Goal: Task Accomplishment & Management: Use online tool/utility

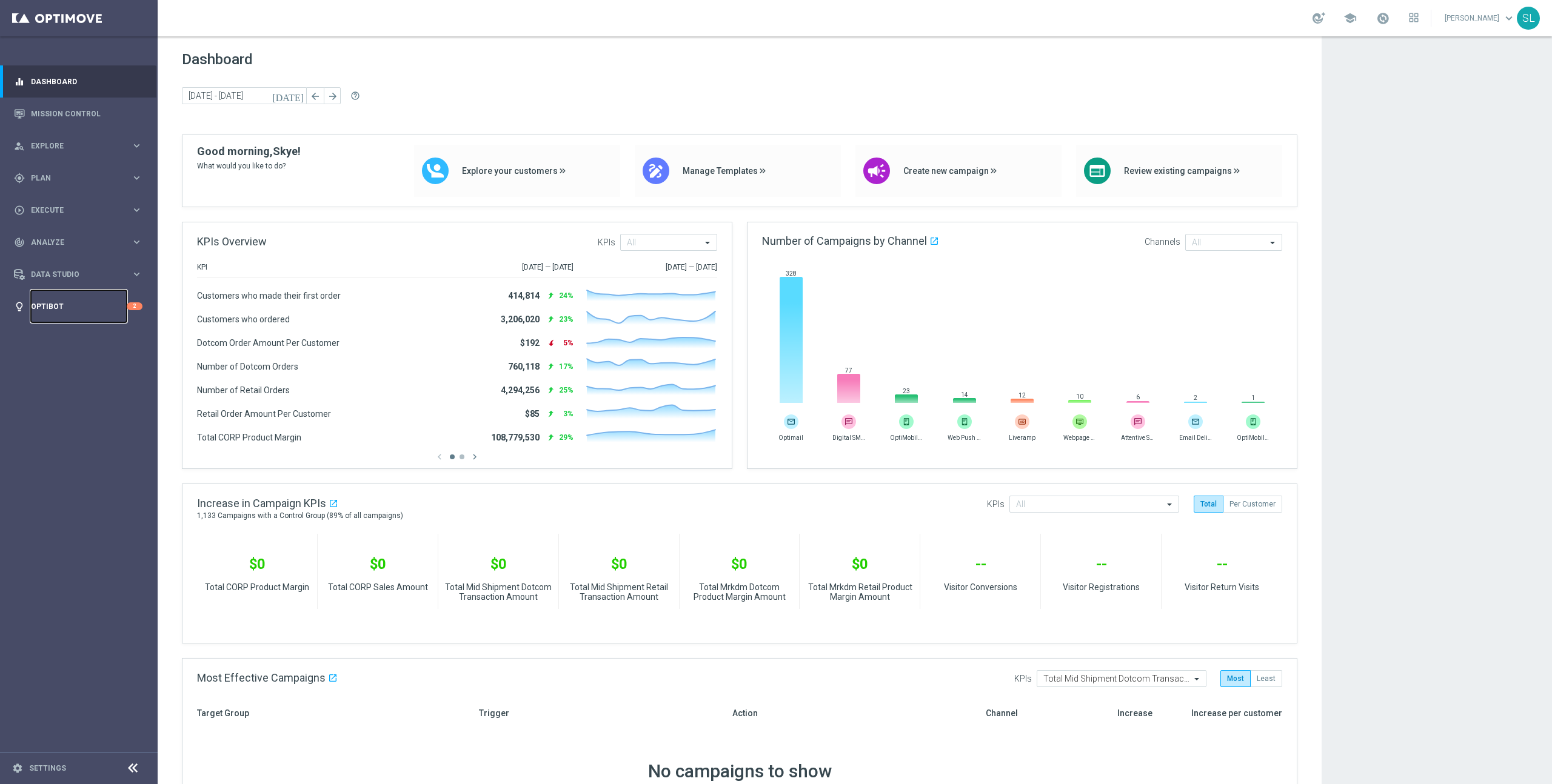
click at [77, 305] on link "Optibot" at bounding box center [79, 306] width 96 height 32
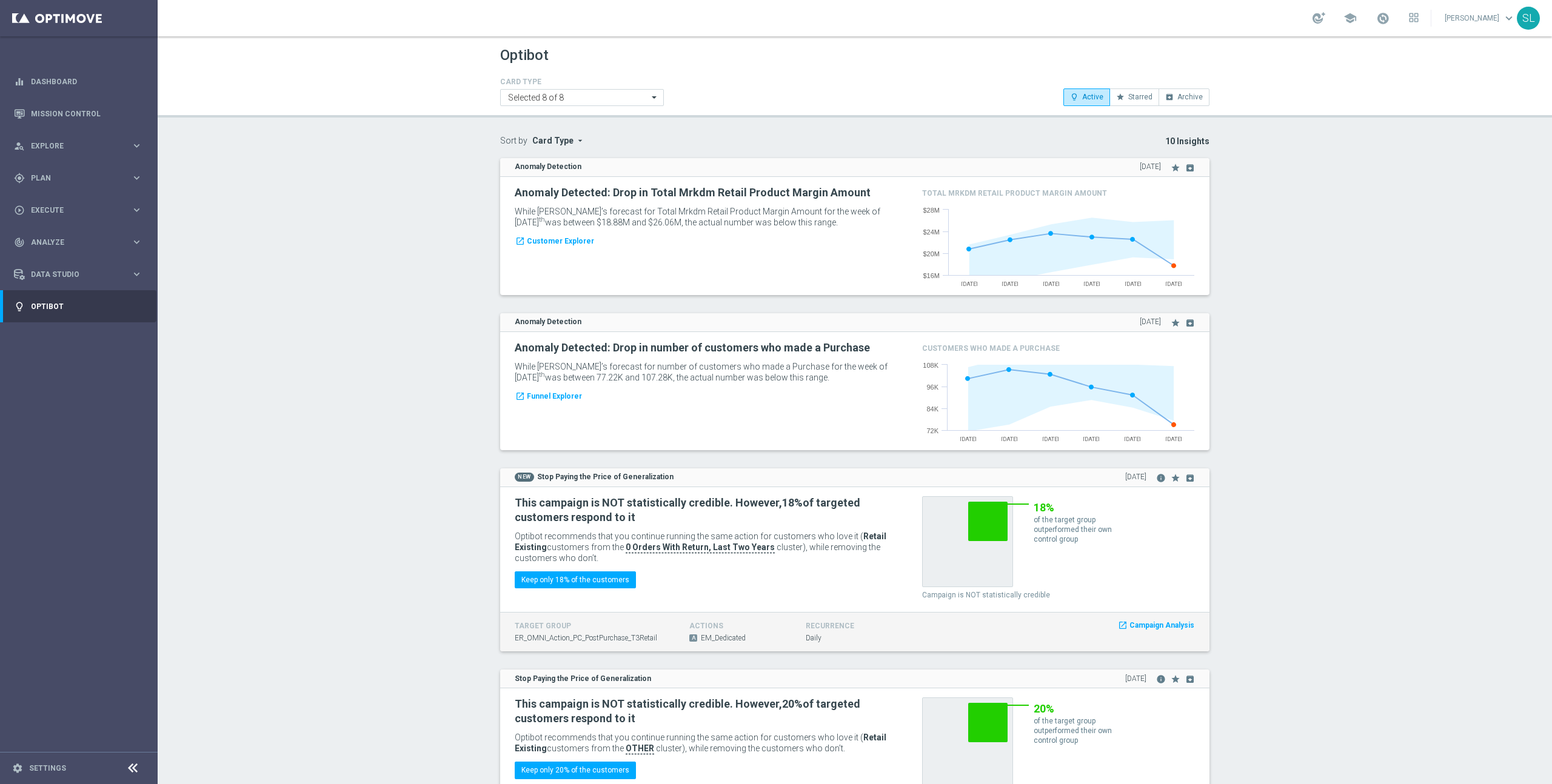
click at [708, 229] on div "While [PERSON_NAME]’s forecast for Total Mrkdm Retail Product Margin Amount for…" at bounding box center [705, 217] width 398 height 28
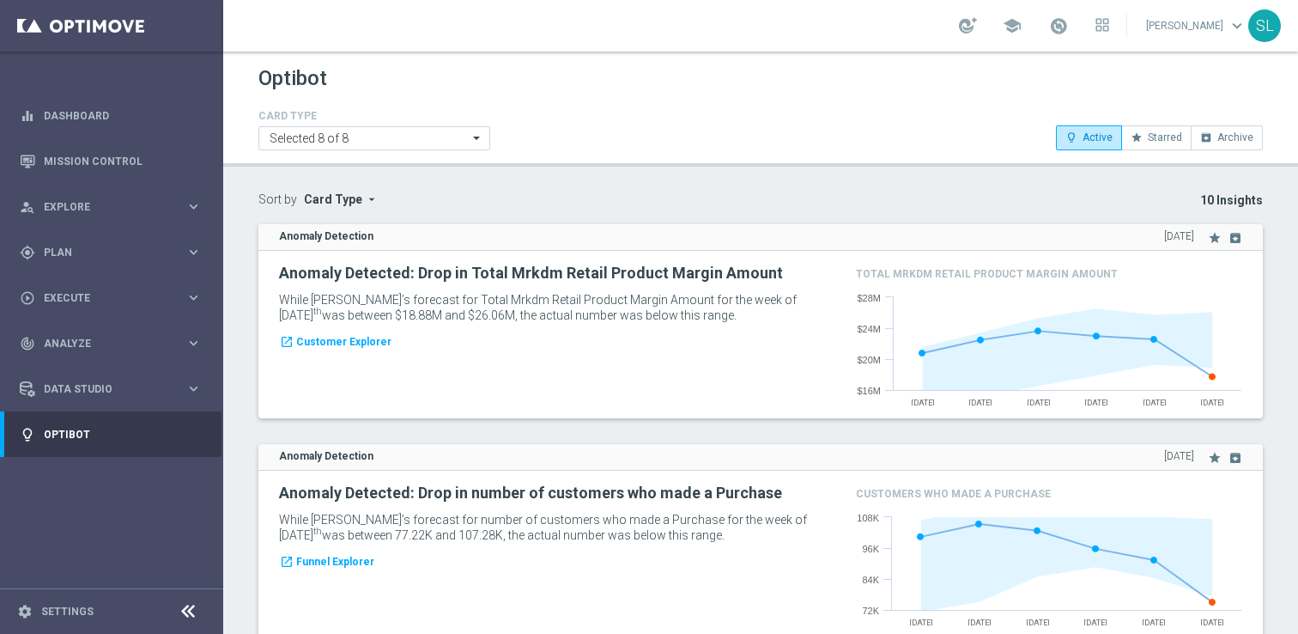
click at [194, 616] on icon at bounding box center [188, 611] width 21 height 21
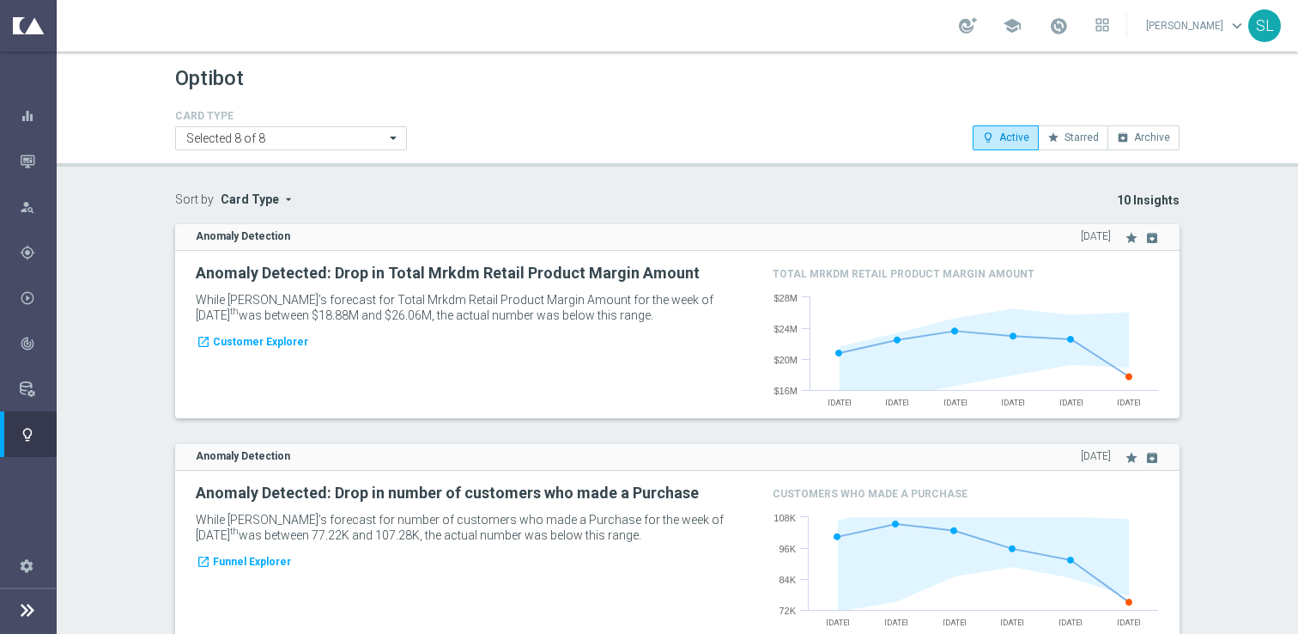
drag, startPoint x: 167, startPoint y: 200, endPoint x: 382, endPoint y: 211, distance: 214.9
click at [382, 212] on div "Sort by Card Type arrow_drop_down × Card Type" at bounding box center [291, 208] width 258 height 32
click at [27, 147] on div "Mission Control" at bounding box center [38, 161] width 36 height 46
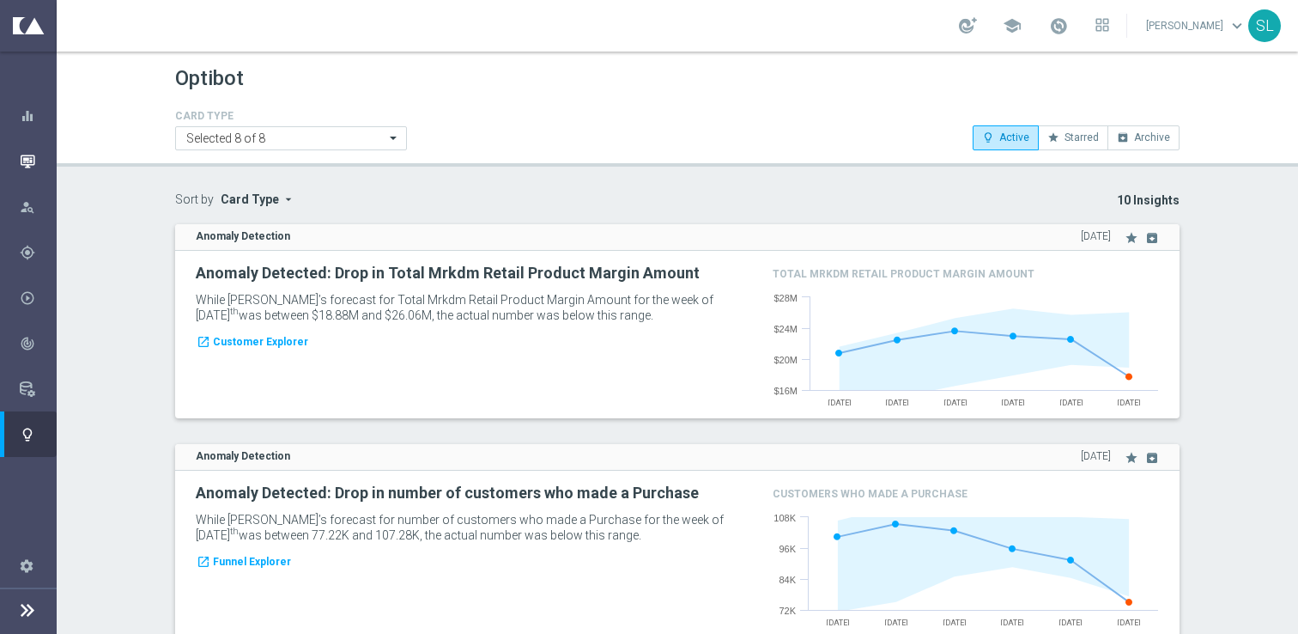
click at [26, 159] on icon "button" at bounding box center [27, 161] width 15 height 15
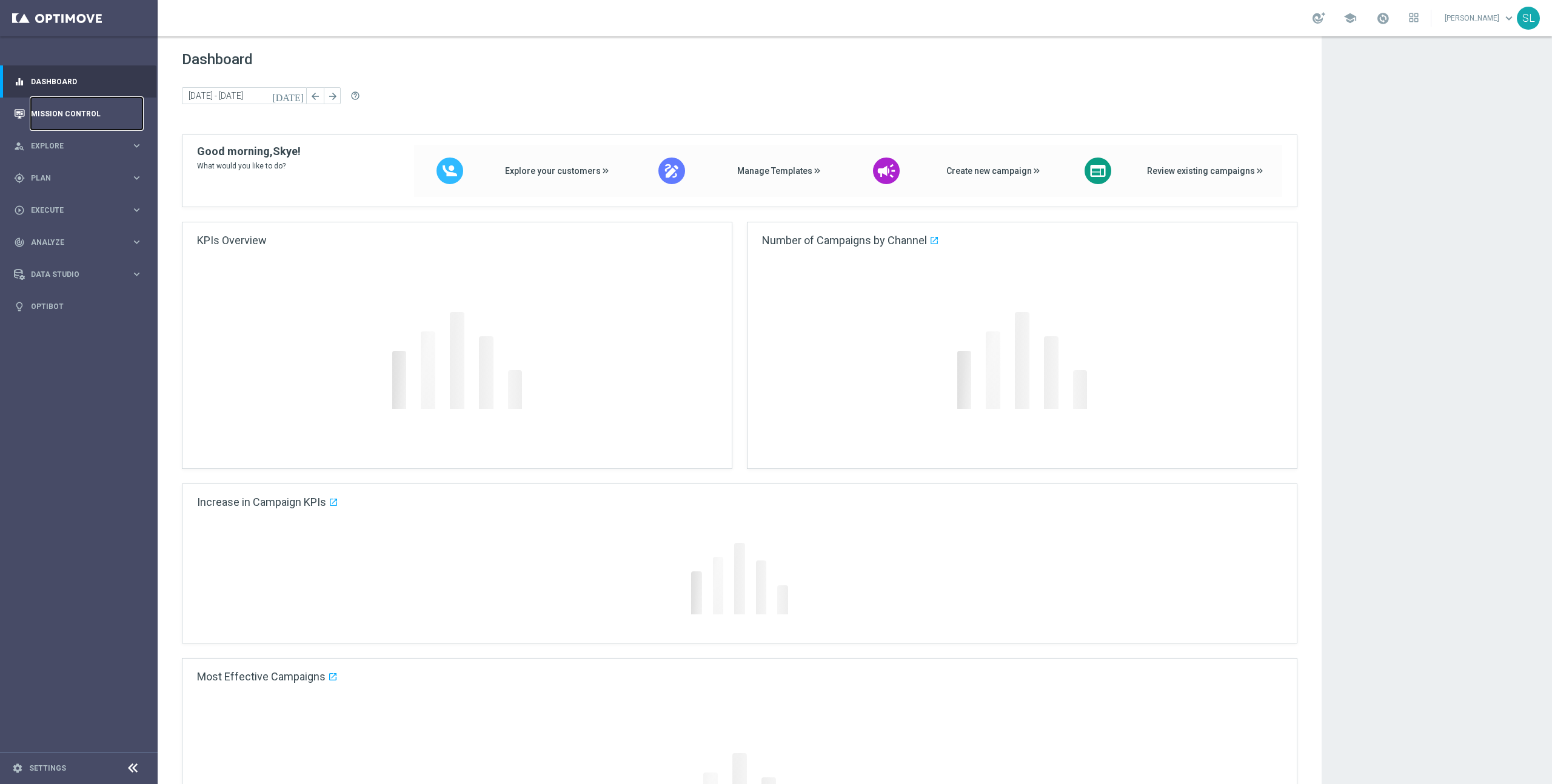
click at [71, 110] on link "Mission Control" at bounding box center [87, 114] width 112 height 32
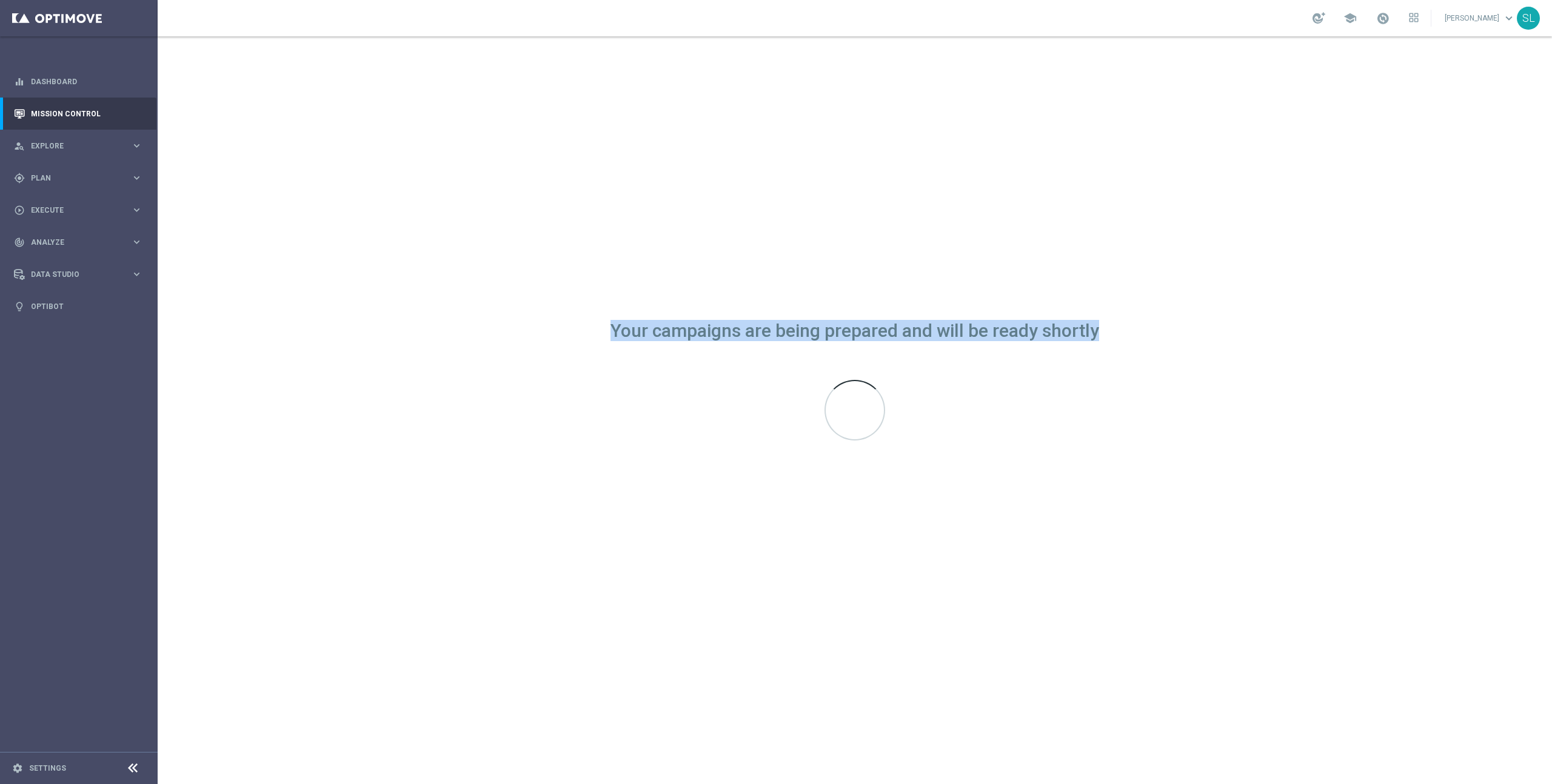
drag, startPoint x: 608, startPoint y: 329, endPoint x: 1094, endPoint y: 346, distance: 486.3
click at [1091, 347] on div "Your campaigns are being prepared and will be ready shortly" at bounding box center [854, 410] width 1395 height 747
click at [1102, 336] on div "Your campaigns are being prepared and will be ready shortly" at bounding box center [854, 410] width 1395 height 747
drag, startPoint x: 1103, startPoint y: 332, endPoint x: 626, endPoint y: 332, distance: 477.0
click at [626, 332] on div "Your campaigns are being prepared and will be ready shortly" at bounding box center [854, 410] width 1395 height 747
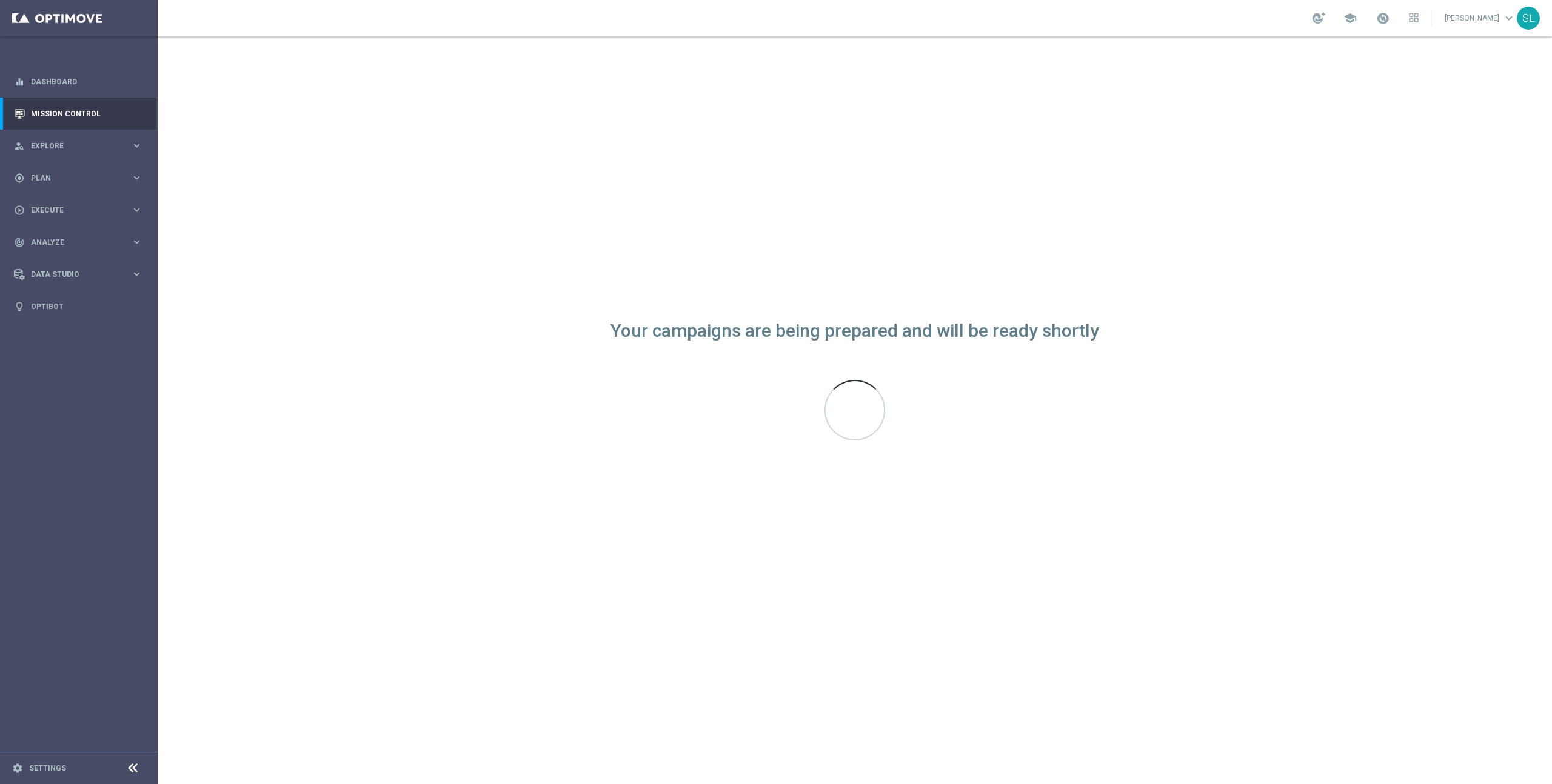
click at [626, 332] on div "Your campaigns are being prepared and will be ready shortly" at bounding box center [855, 331] width 489 height 11
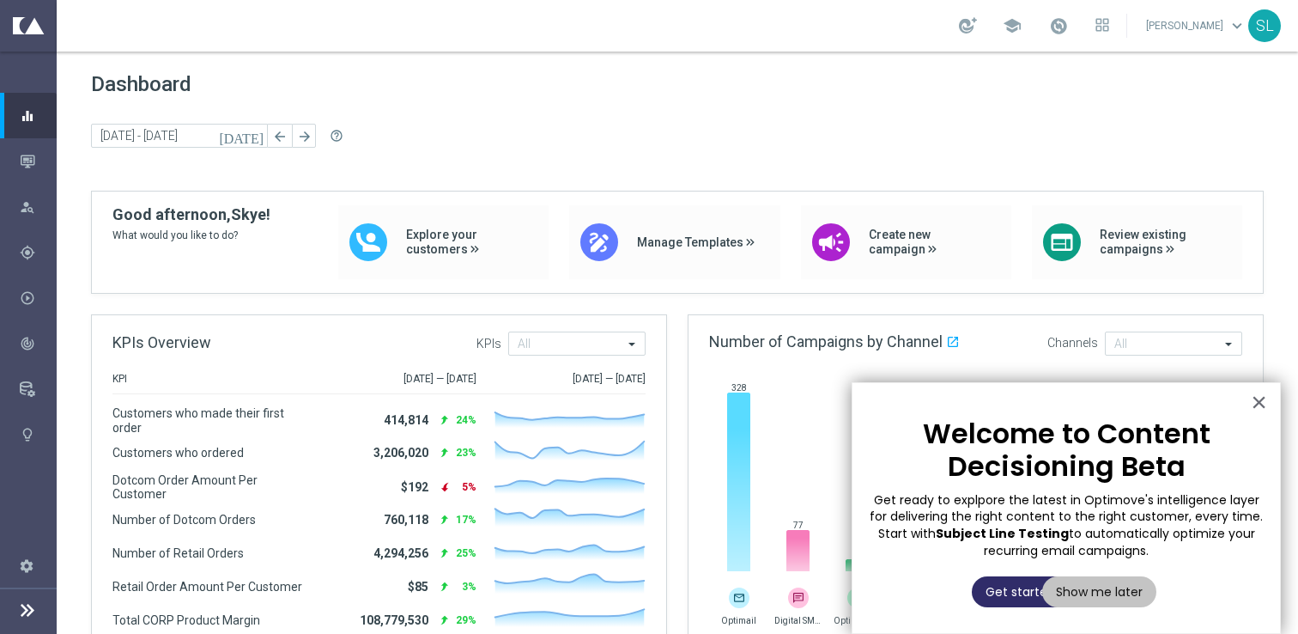
click at [1003, 586] on button "Get started" at bounding box center [1020, 591] width 97 height 31
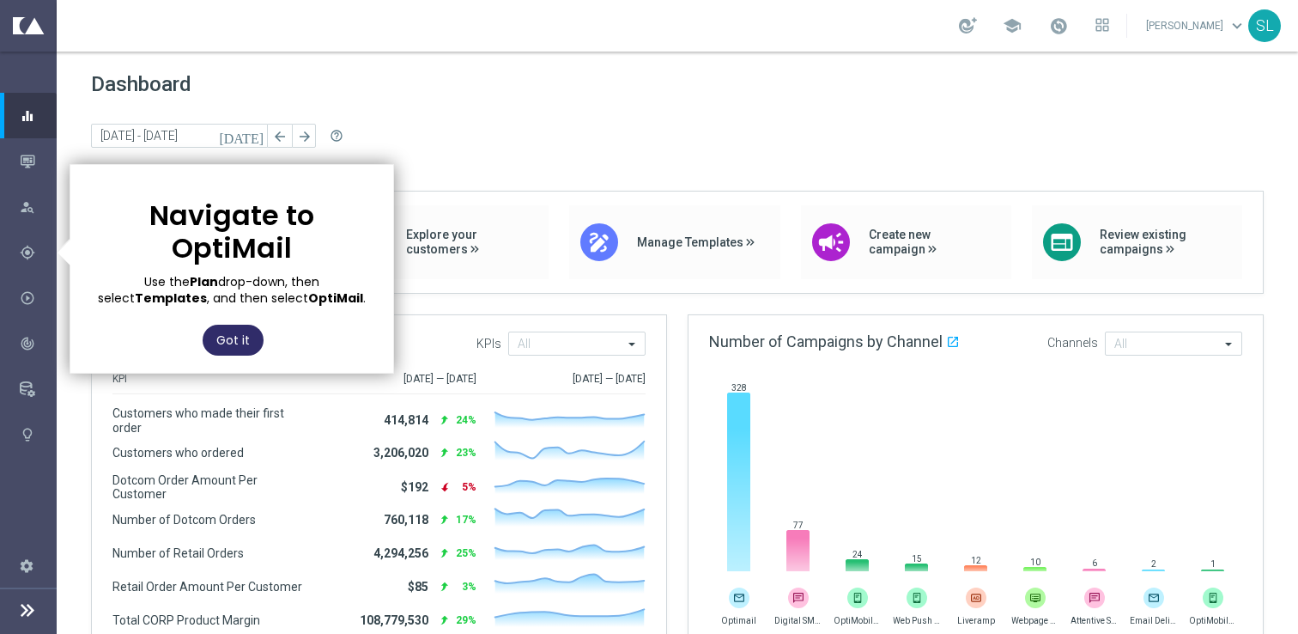
click at [228, 325] on button "Got it" at bounding box center [233, 340] width 61 height 31
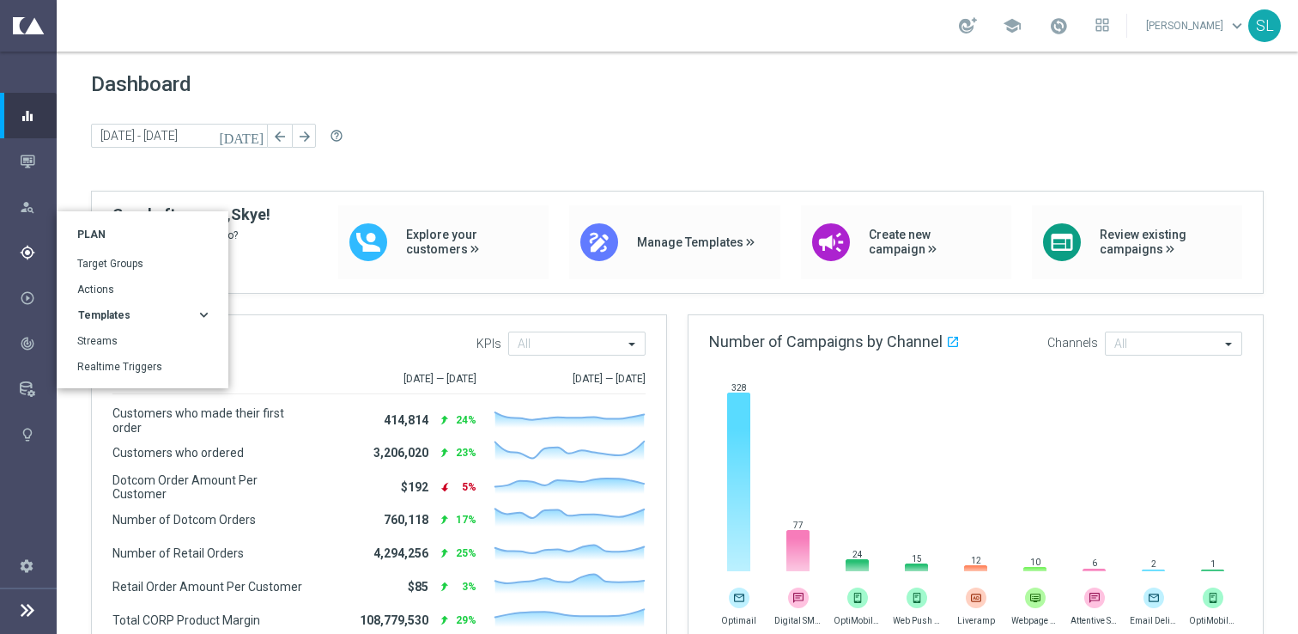
click at [100, 315] on span "Templates" at bounding box center [104, 315] width 52 height 10
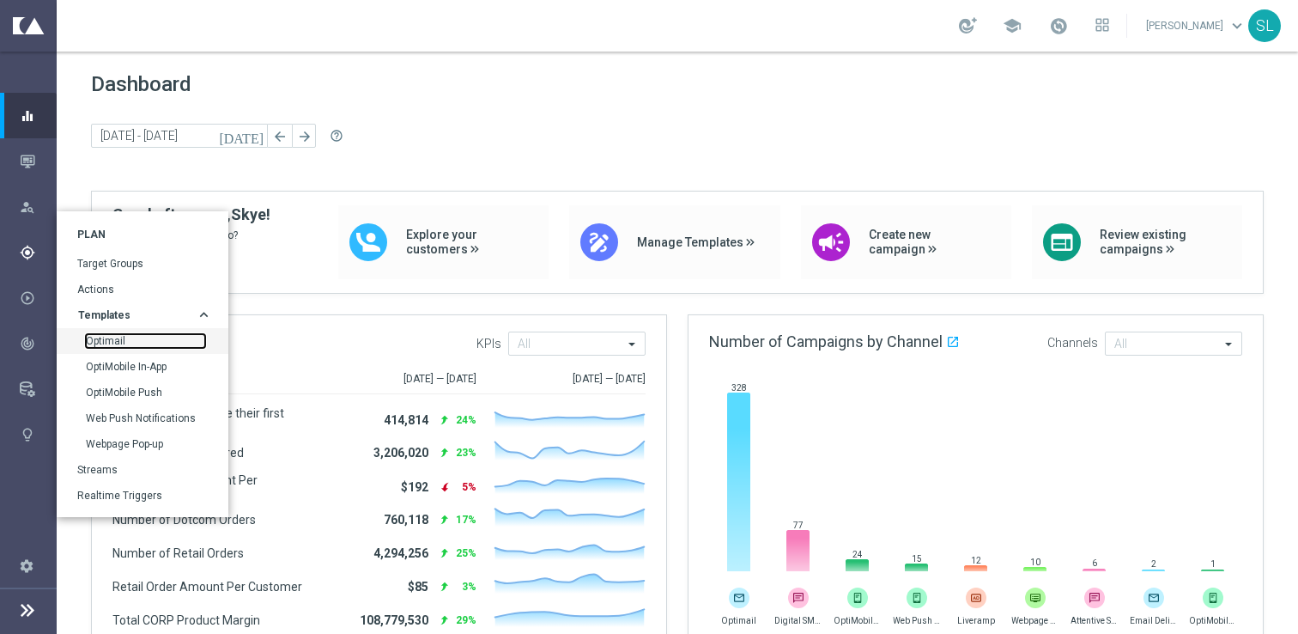
click at [99, 336] on link "Optimail" at bounding box center [145, 341] width 119 height 14
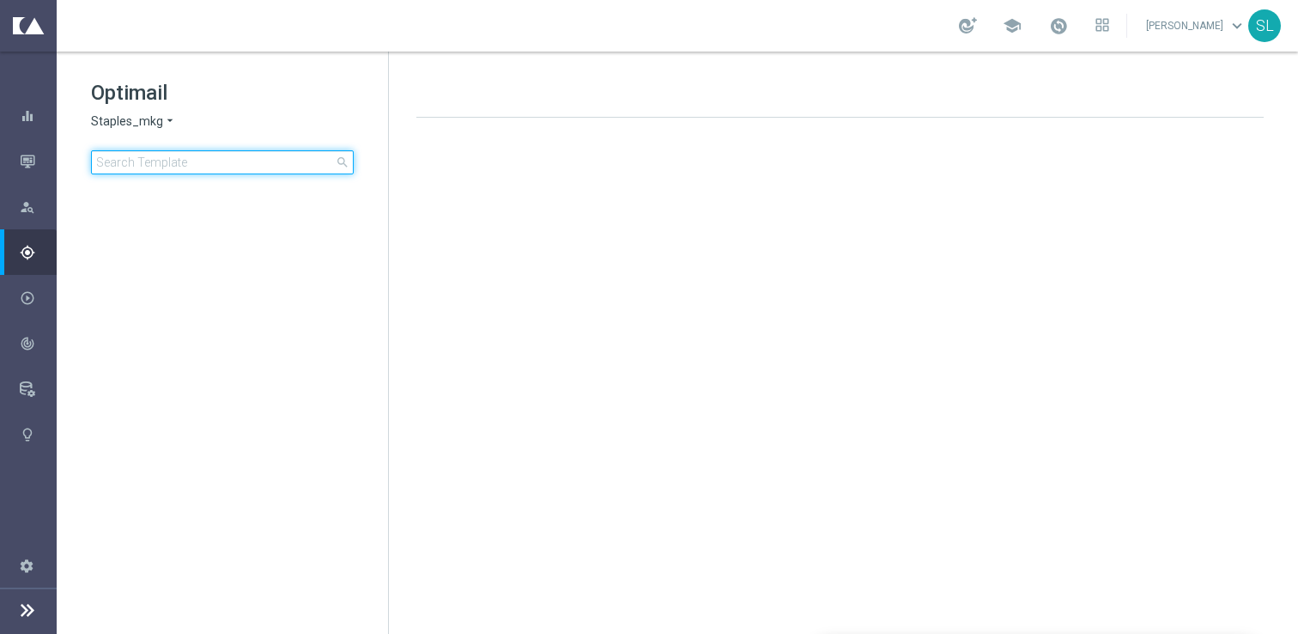
click at [171, 159] on input at bounding box center [222, 162] width 263 height 24
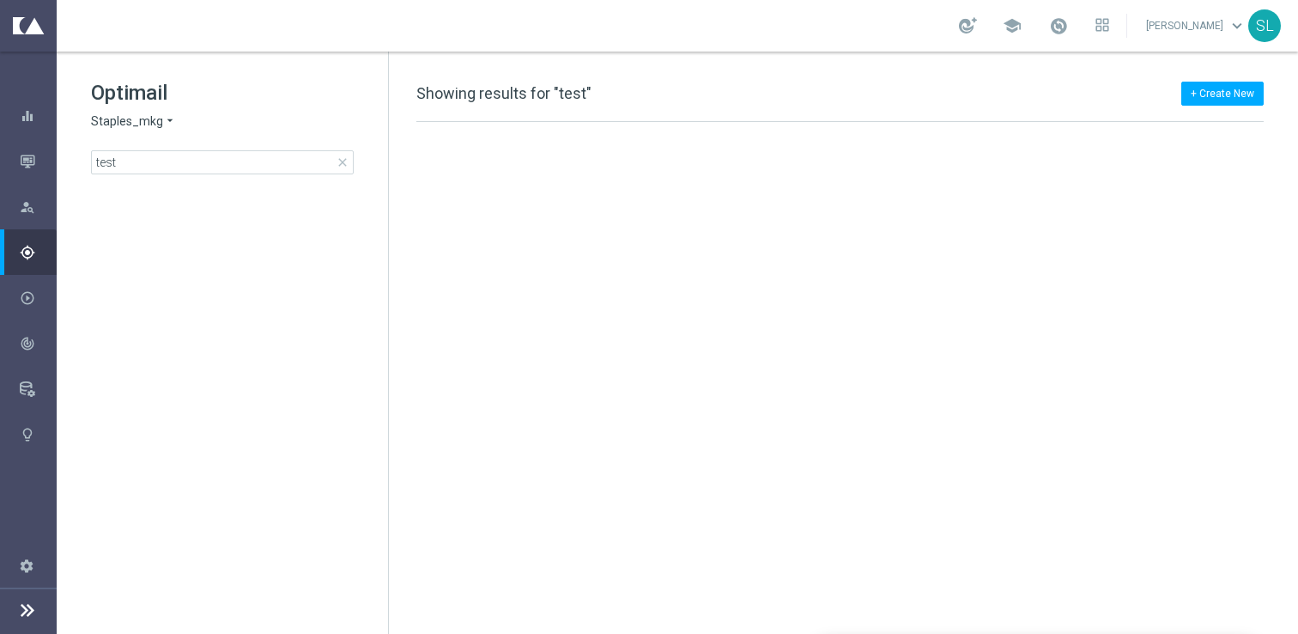
scroll to position [105, 0]
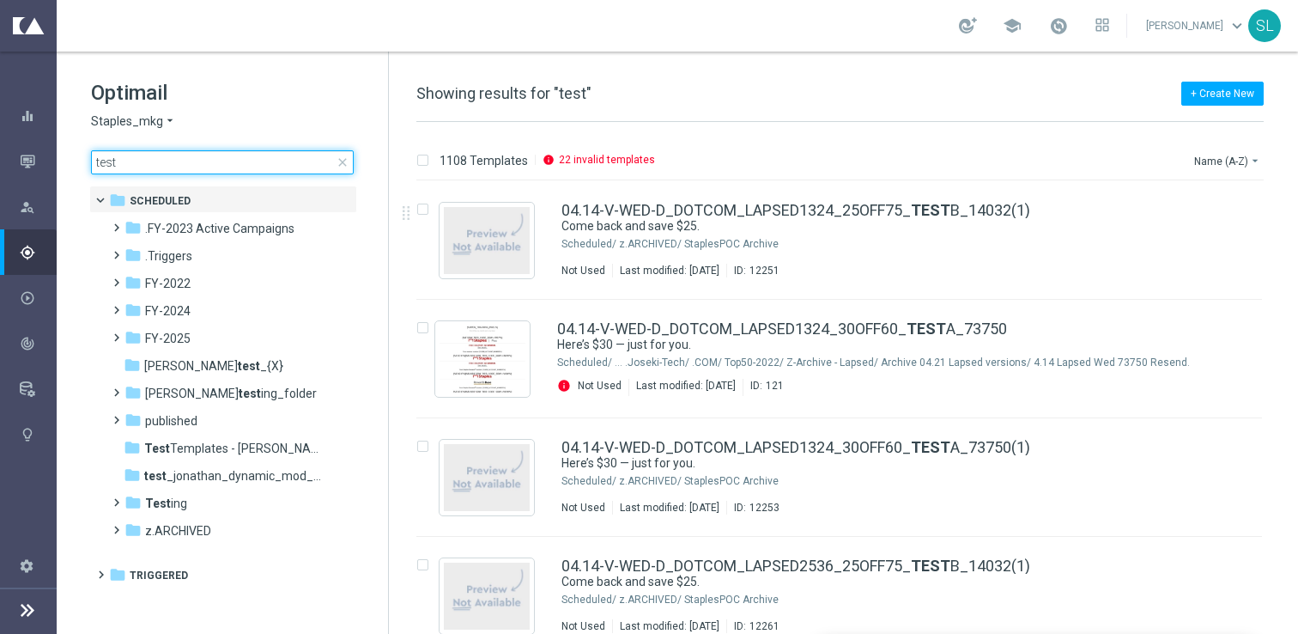
click at [229, 166] on input "test" at bounding box center [222, 162] width 263 height 24
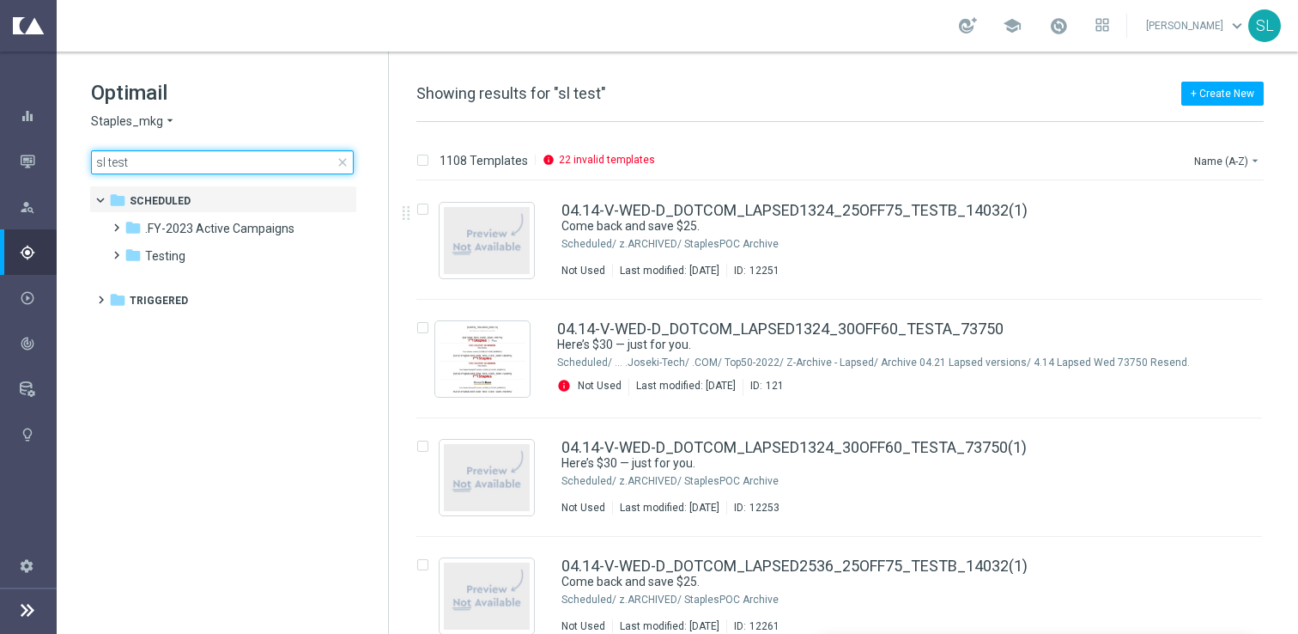
type input "sl test"
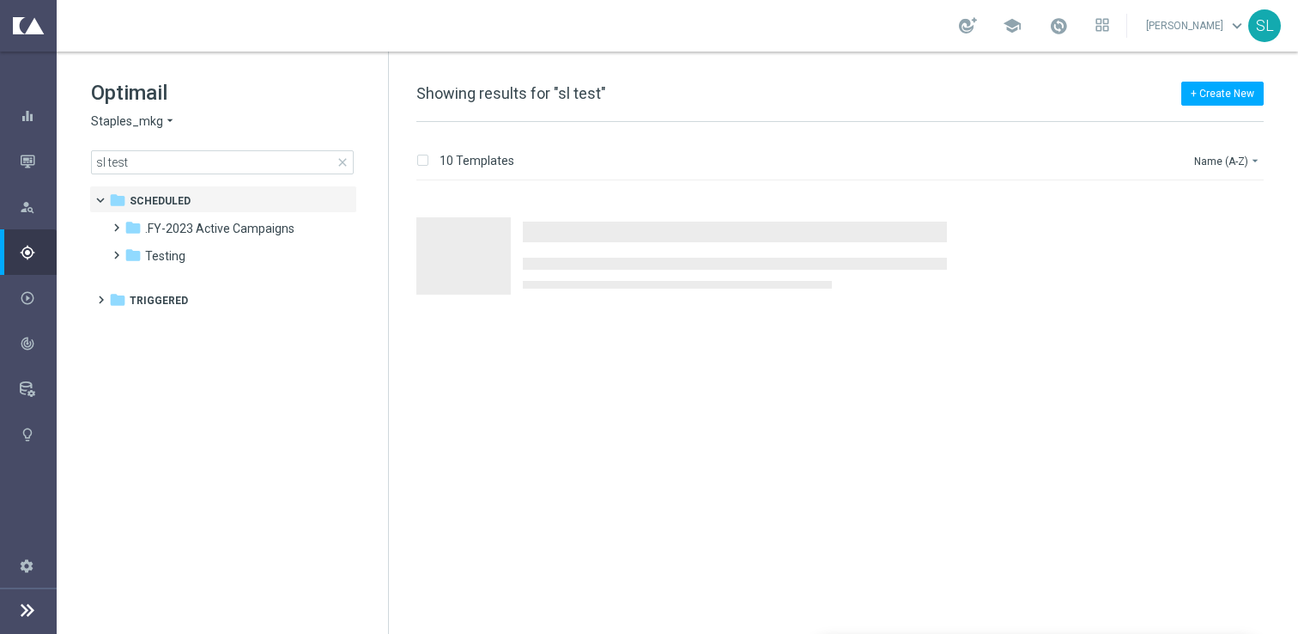
scroll to position [105, 0]
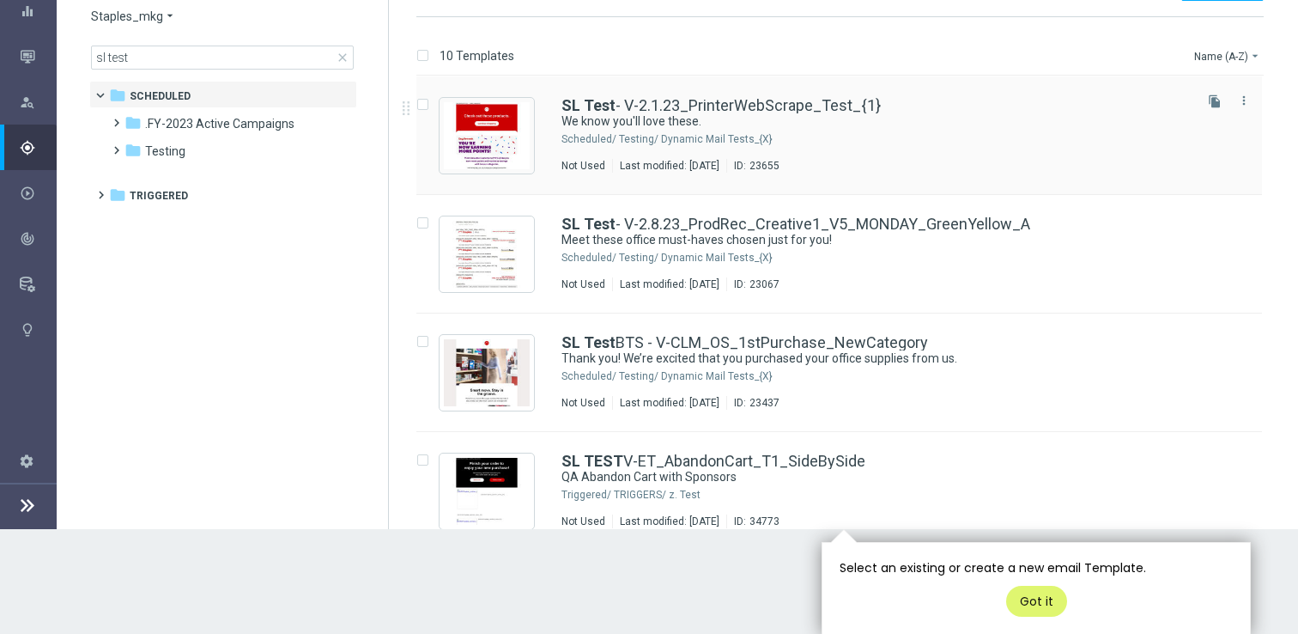
click at [676, 135] on div "Testing/ Dynamic Mail Tests_{X}" at bounding box center [904, 139] width 571 height 14
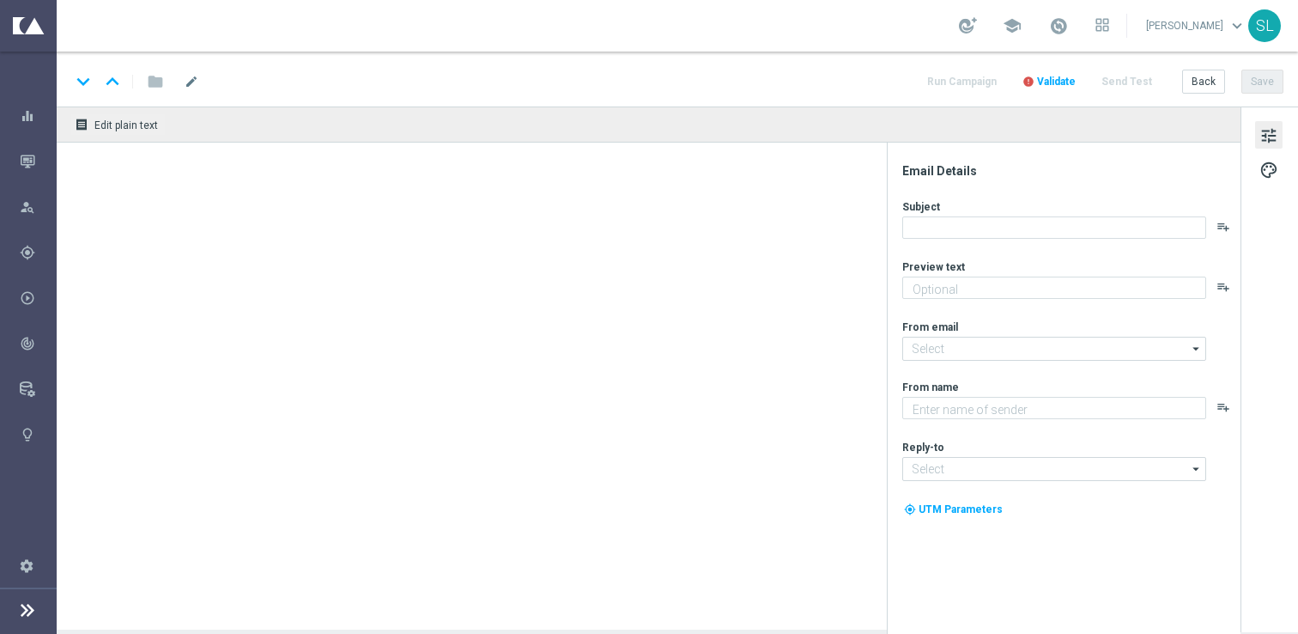
type textarea "Here are some items just for you."
type input "staples@connected.staples.com"
type textarea "Staples"
type input "info@staples.com"
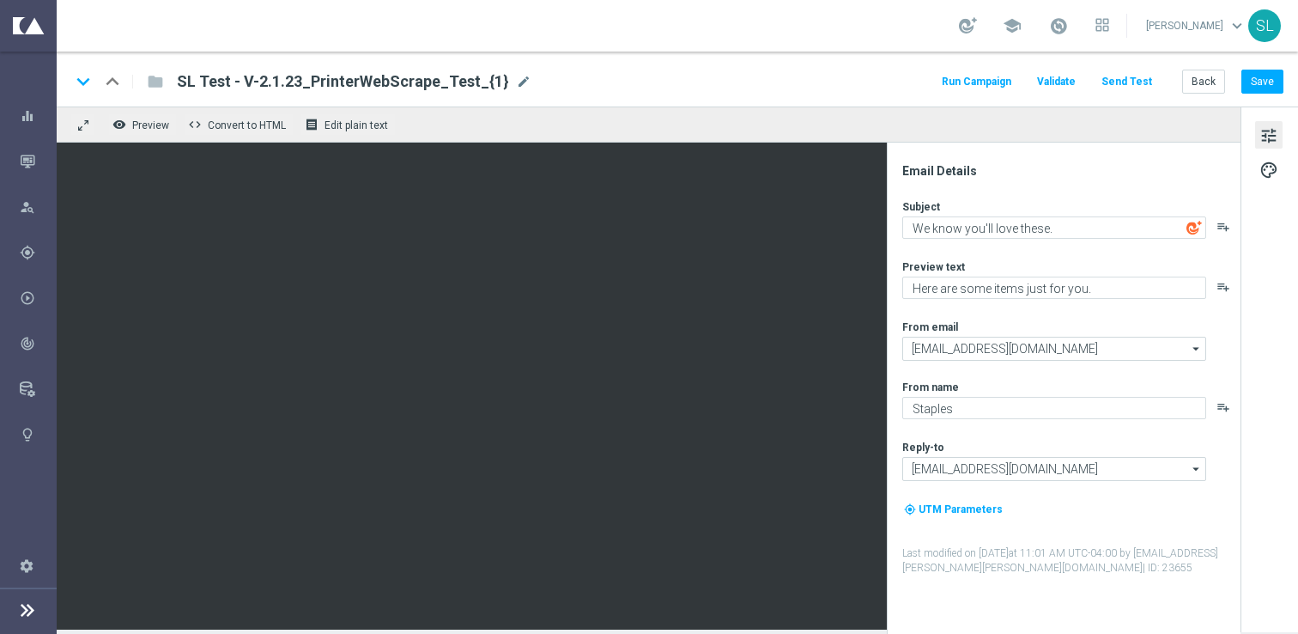
click at [1189, 226] on img at bounding box center [1193, 227] width 15 height 15
click at [1205, 79] on button "Back" at bounding box center [1203, 82] width 43 height 24
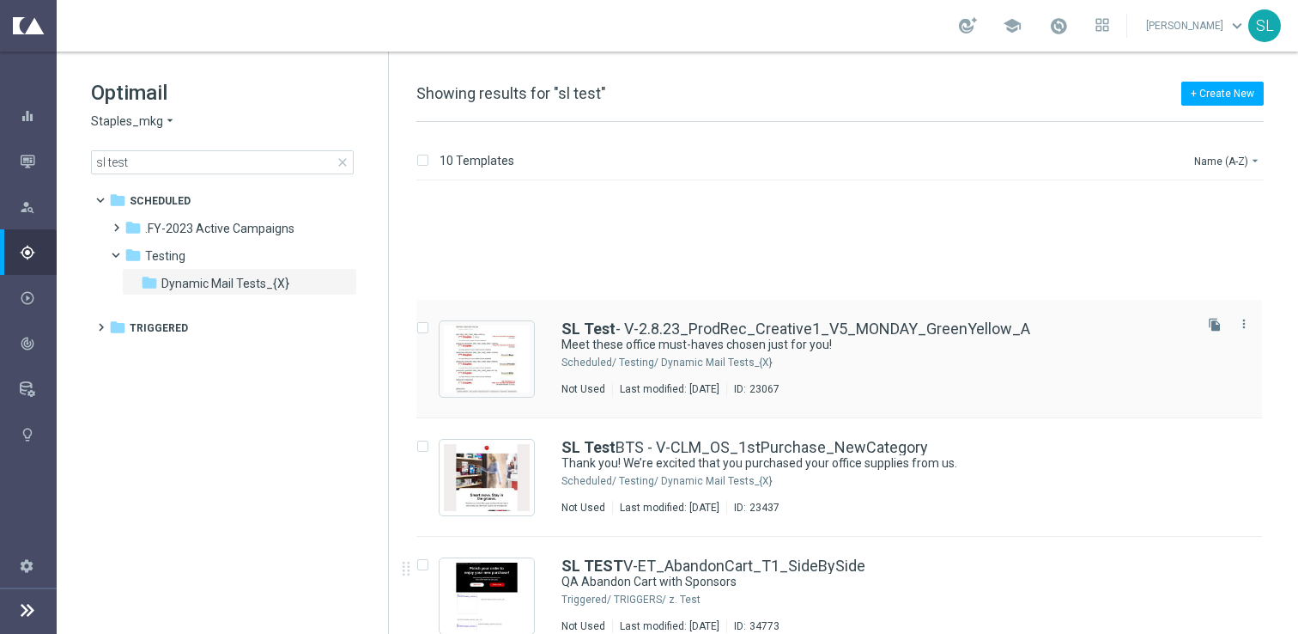
scroll to position [201, 0]
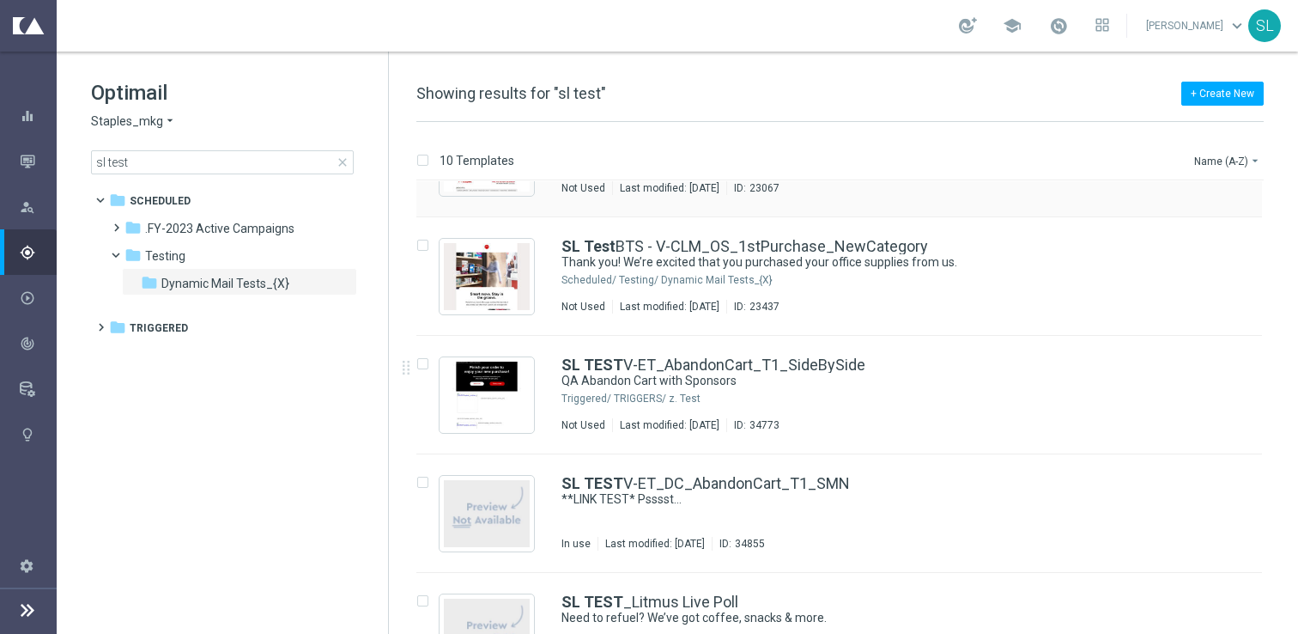
click at [690, 415] on div "SL TEST V-ET_AbandonCart_T1_SideBySide QA Abandon Cart with Sponsors Triggered/…" at bounding box center [875, 394] width 628 height 75
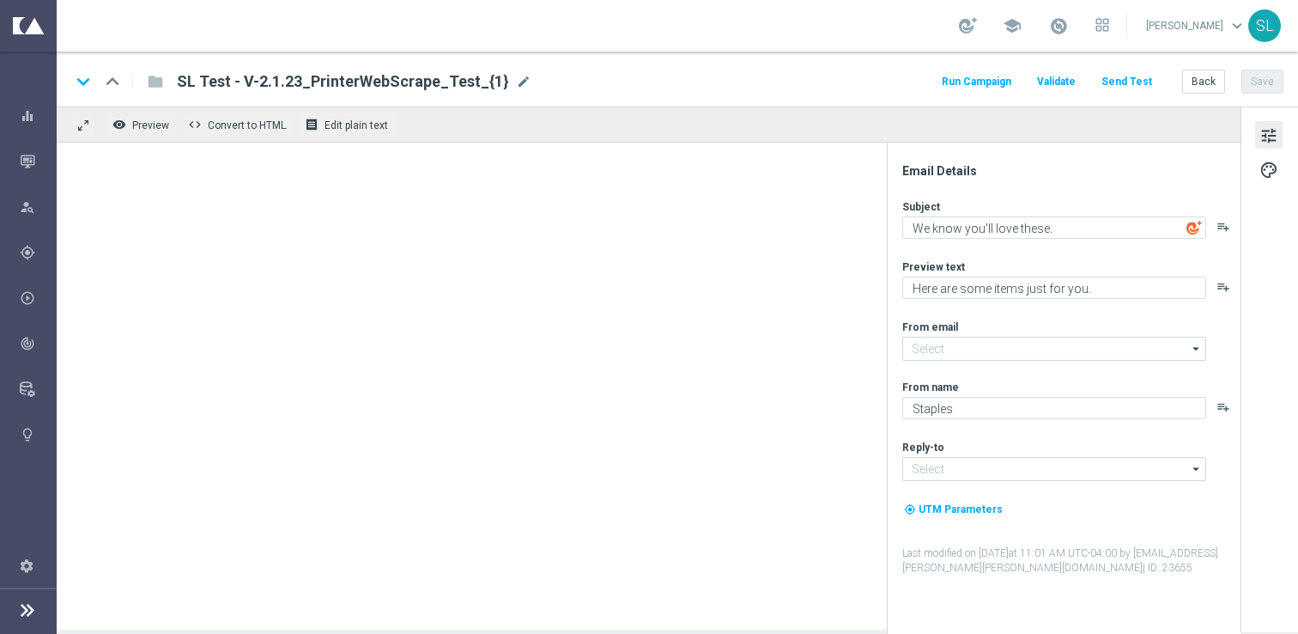
type input "staples@connected.staples.com"
type input "info@staples.com"
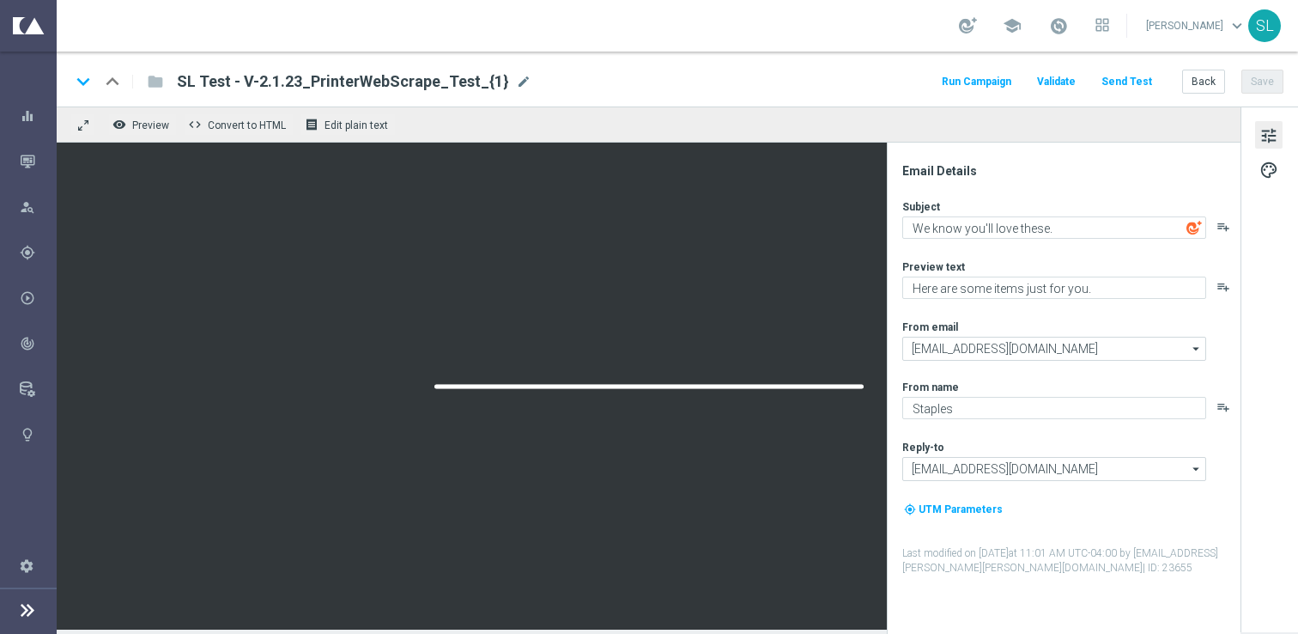
type textarea "QA Abandon Cart with Sponsors"
type textarea "We noticed you forgot these items in your cart."
type input "staples@connected.staples.com"
type input "info@staples.com"
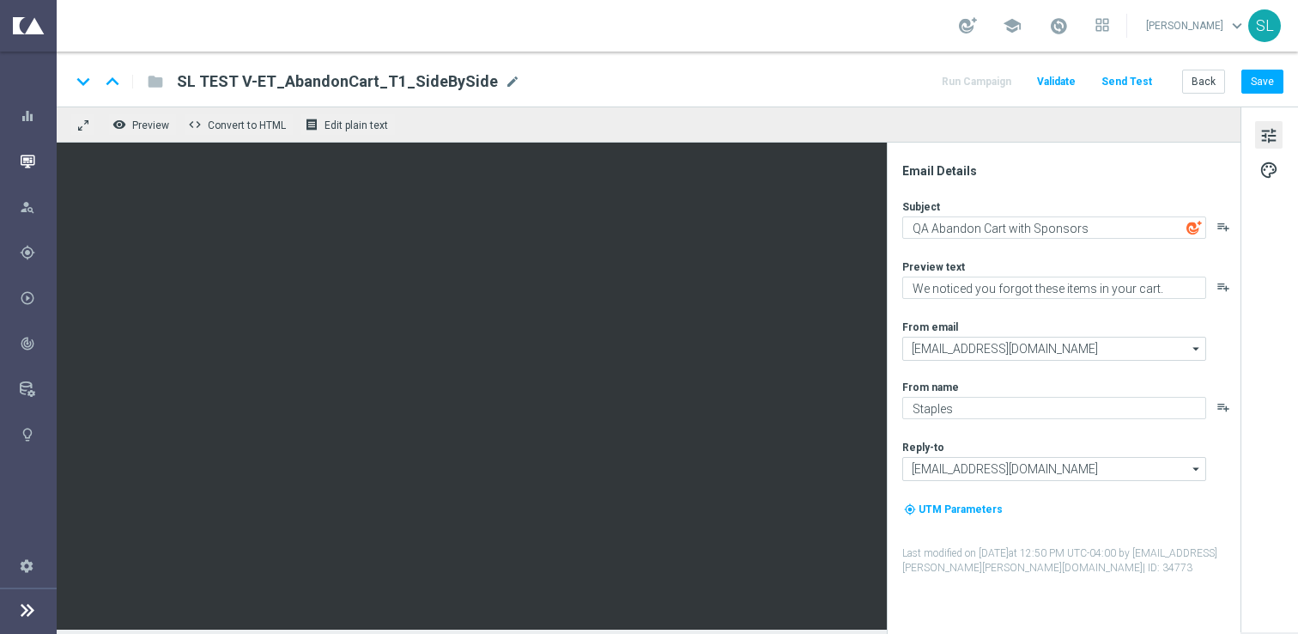
click at [36, 161] on div "Mission Control" at bounding box center [38, 161] width 36 height 46
click at [31, 154] on icon "button" at bounding box center [27, 161] width 15 height 15
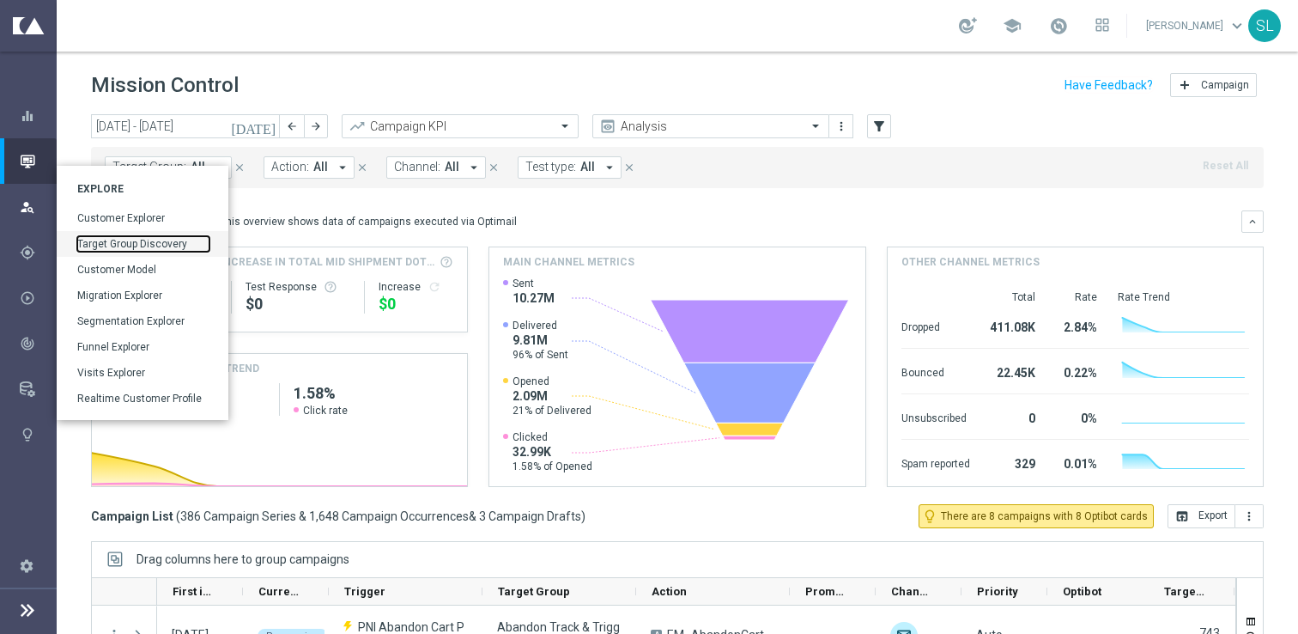
click at [119, 242] on link "Target Group Discovery" at bounding box center [143, 243] width 132 height 15
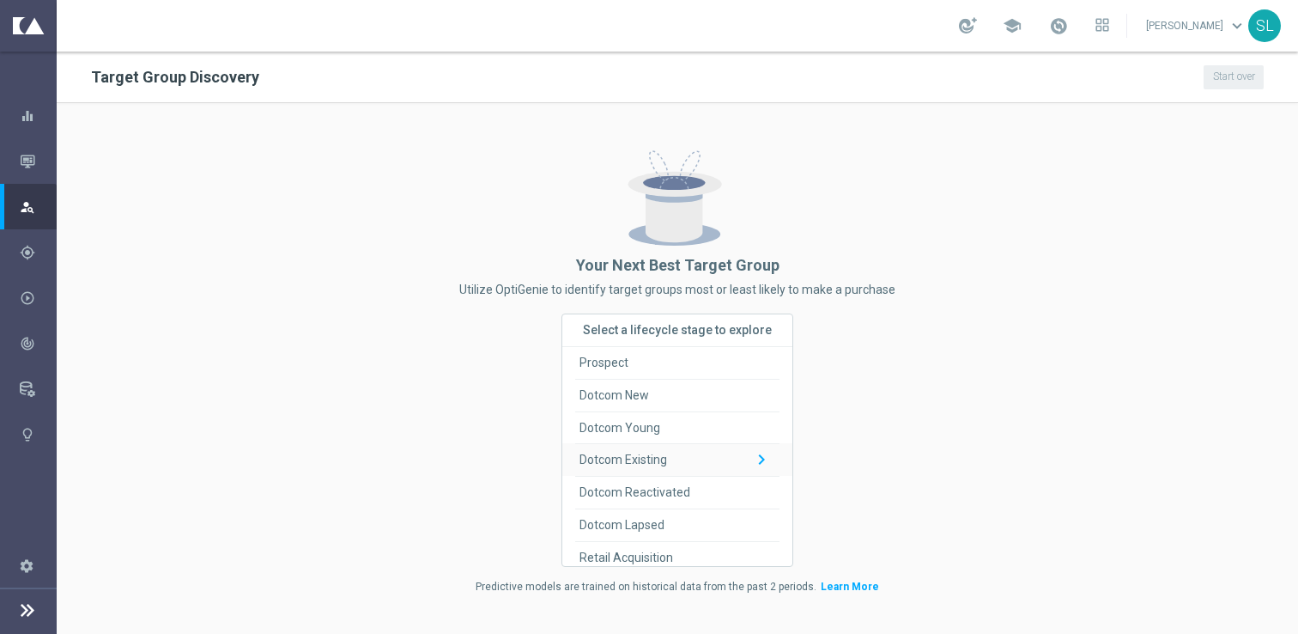
click at [654, 452] on span "Dotcom Existing" at bounding box center [623, 460] width 88 height 32
